Goal: Find specific page/section: Find specific page/section

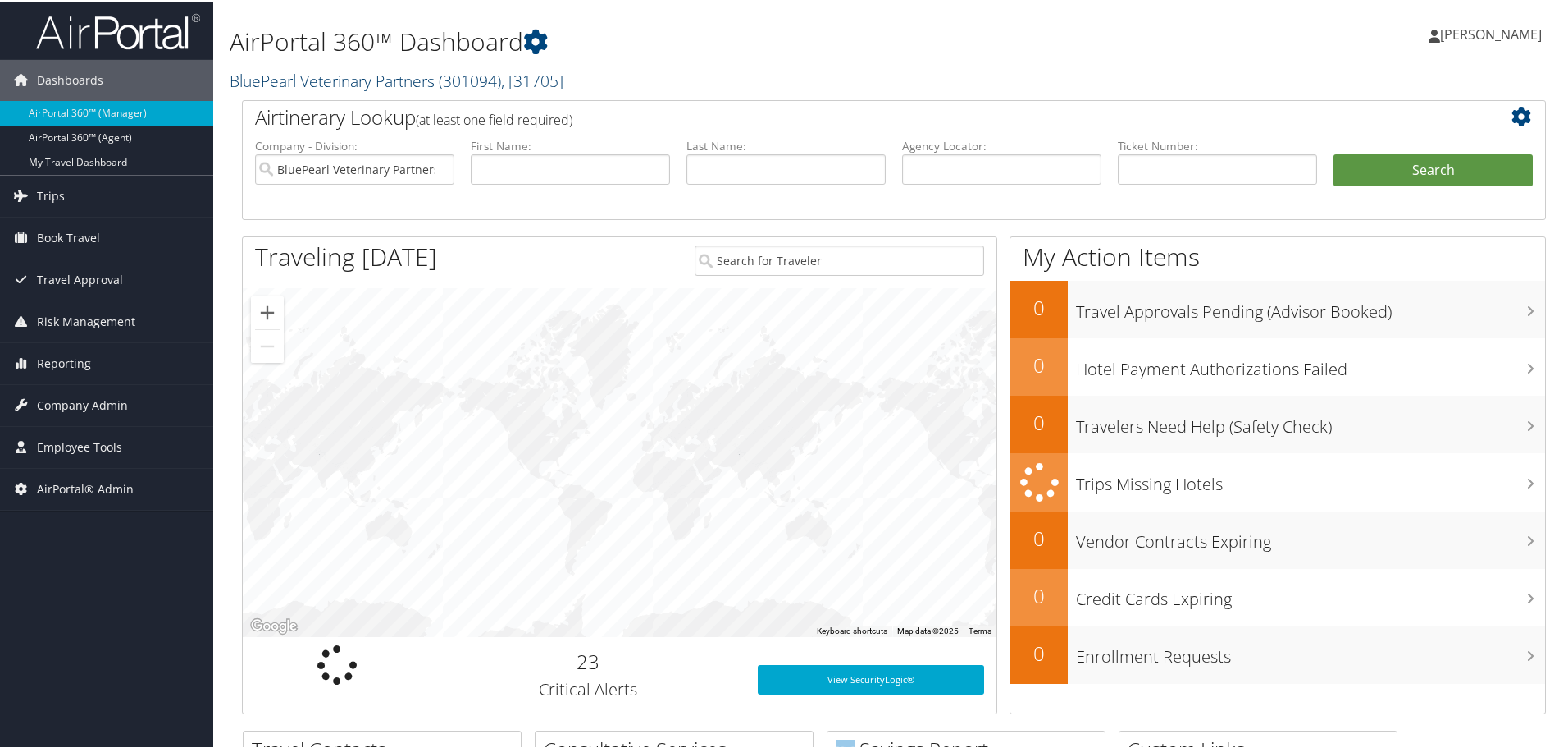
click at [369, 75] on link "BluePearl Veterinary Partners ( 301094 ) , [ 31705 ]" at bounding box center [397, 79] width 334 height 22
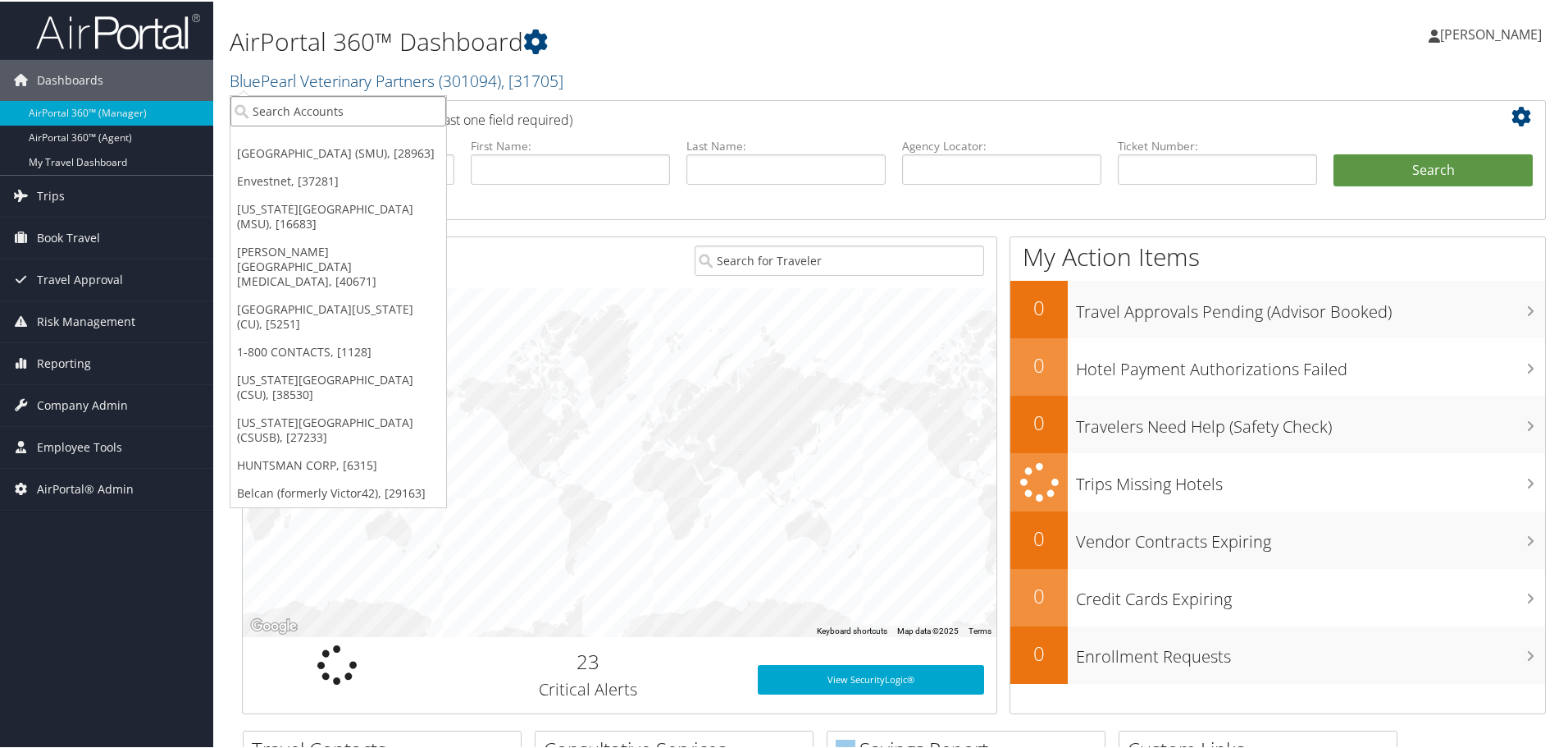
click at [364, 108] on input "search" at bounding box center [338, 109] width 216 height 30
type input "gkn"
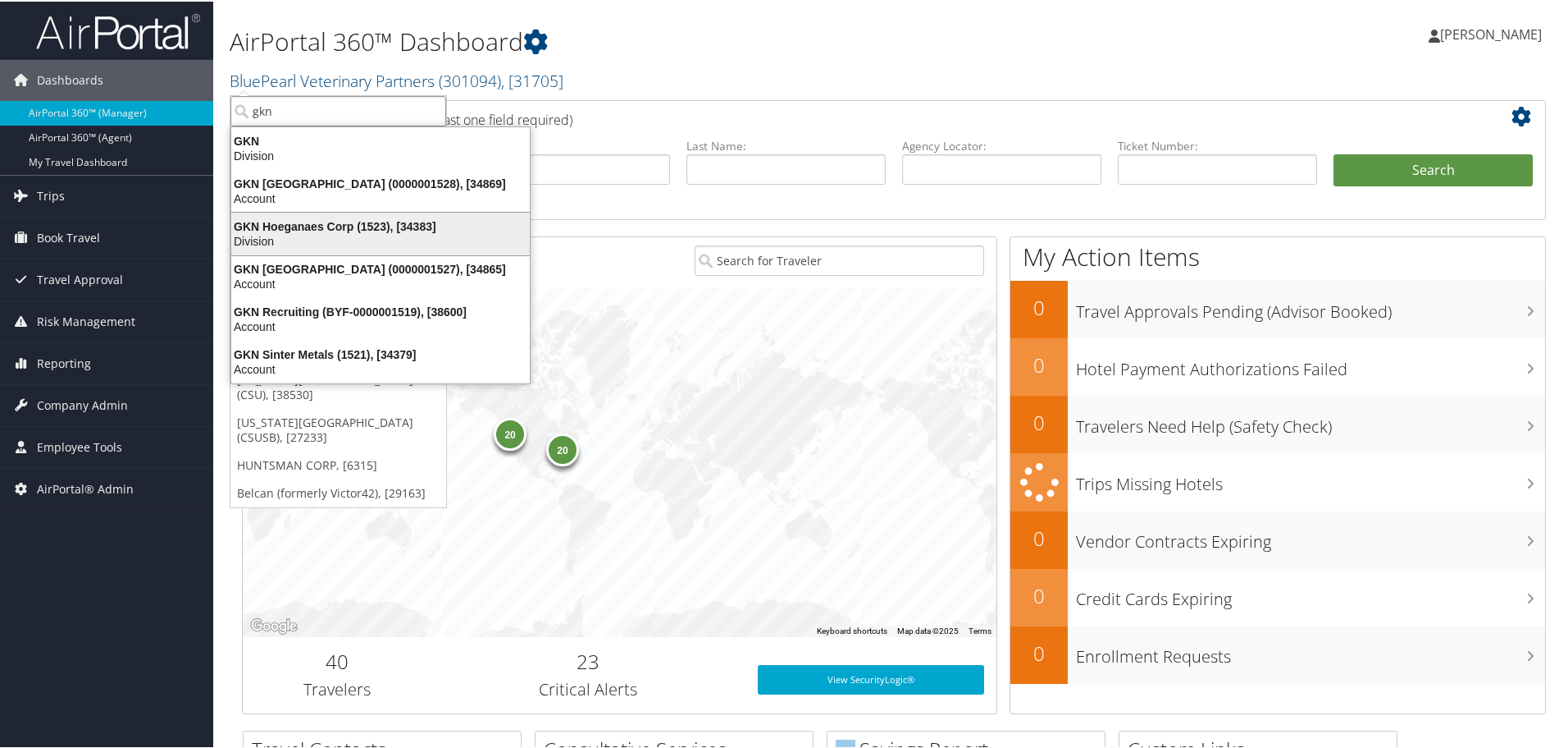
click at [342, 230] on div "GKN Hoeganaes Corp (1523), [34383]" at bounding box center [381, 224] width 318 height 15
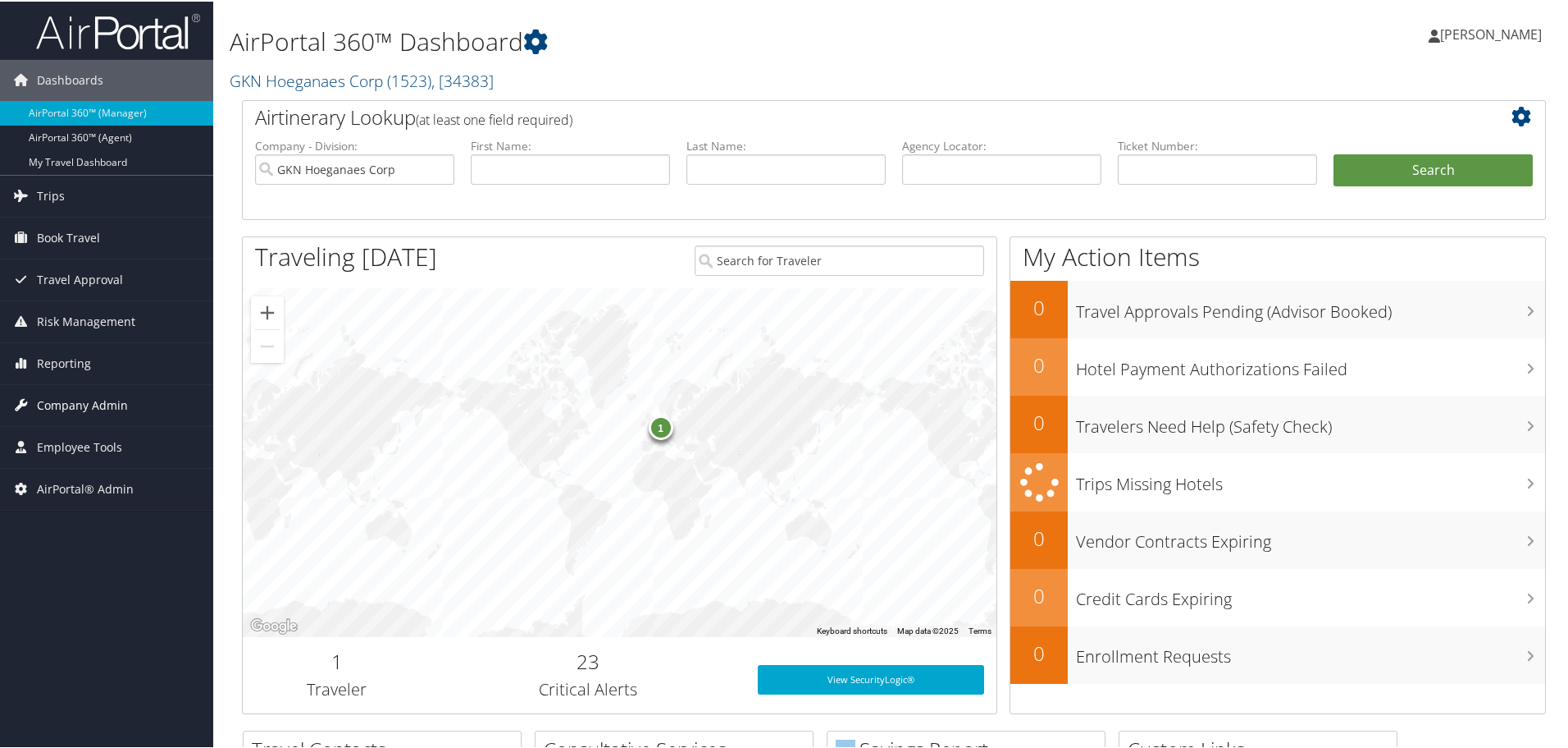
click at [80, 408] on span "Company Admin" at bounding box center [83, 404] width 91 height 41
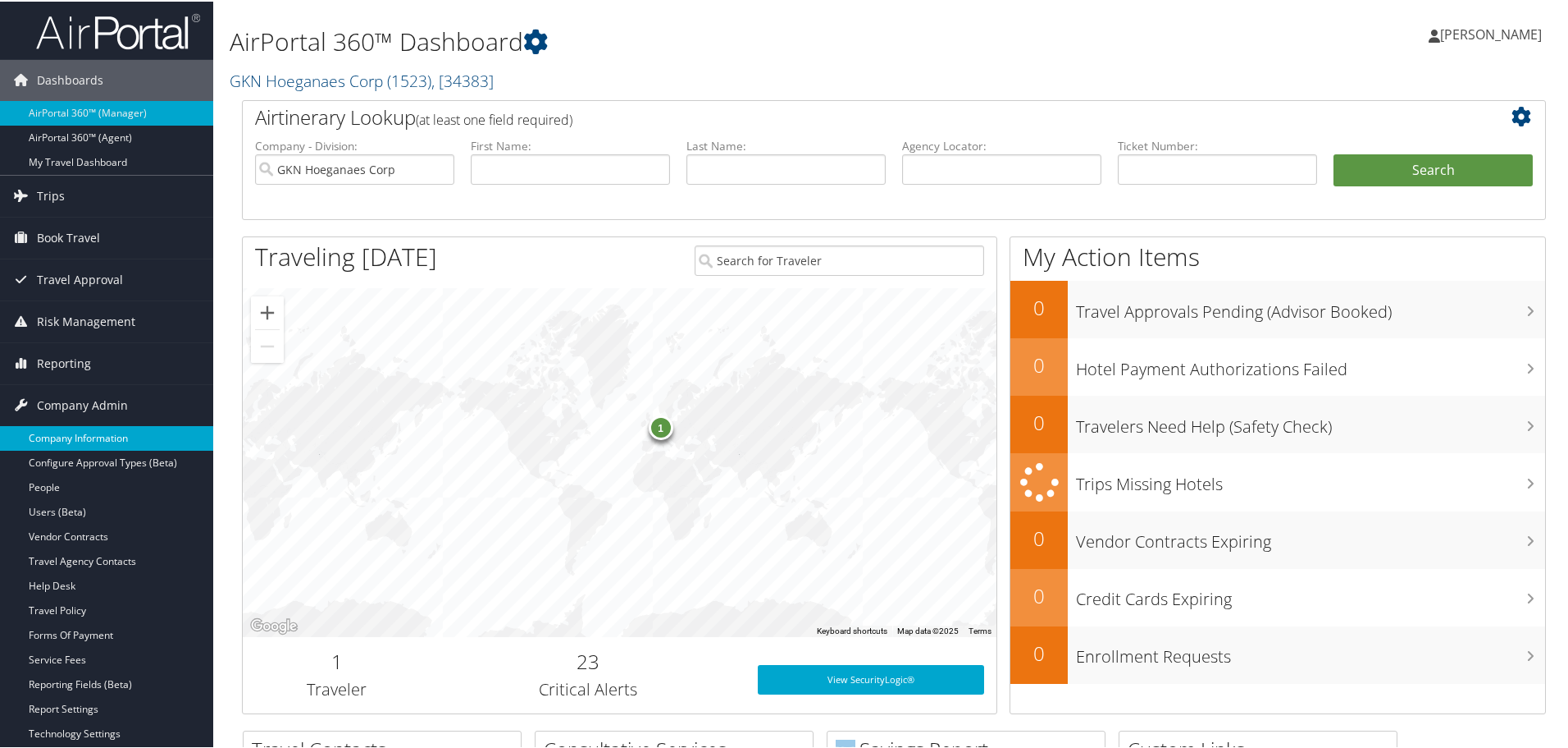
click at [83, 430] on link "Company Information" at bounding box center [107, 436] width 214 height 24
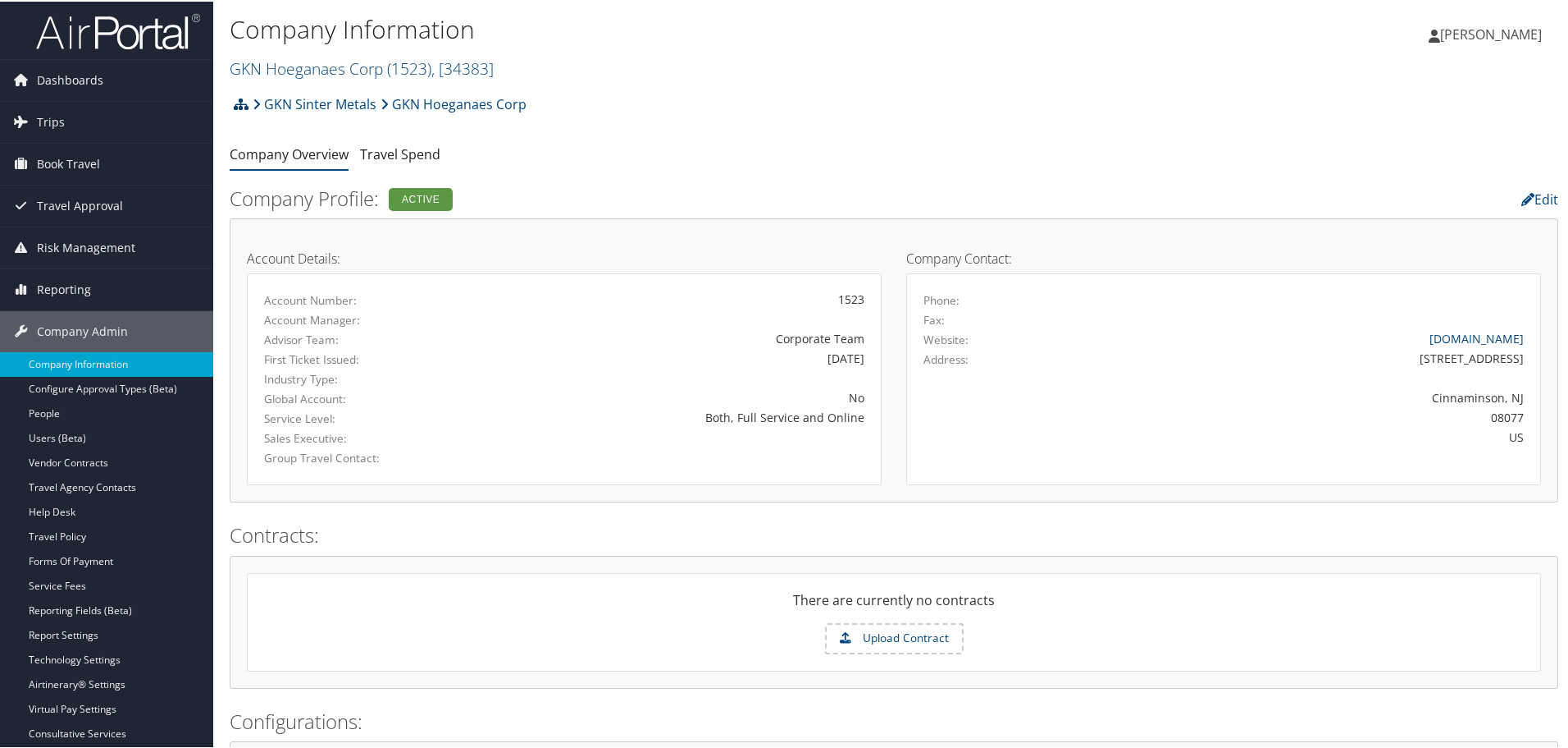
click at [240, 102] on icon at bounding box center [241, 103] width 15 height 14
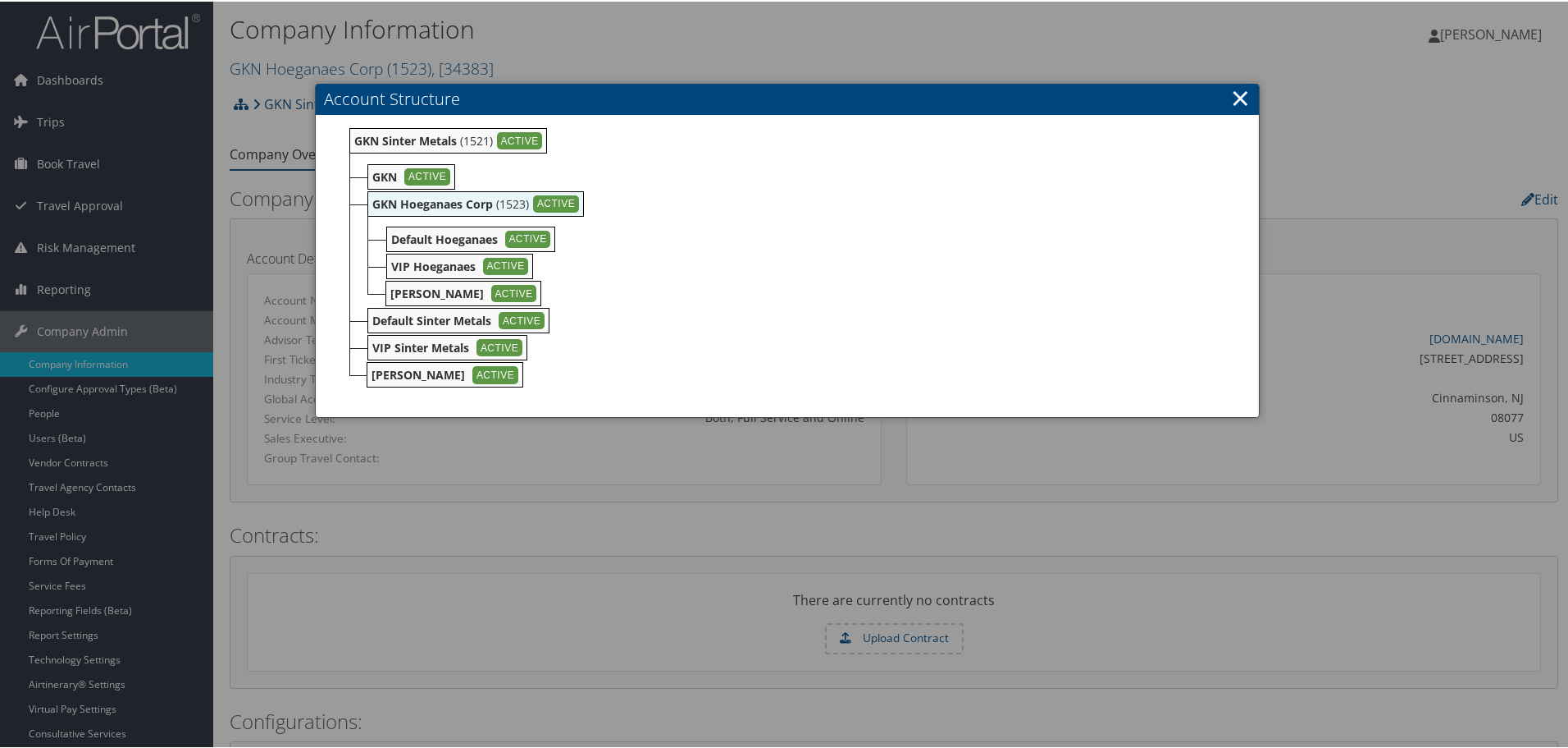
click at [1238, 106] on link "×" at bounding box center [1240, 96] width 18 height 33
